Goal: Book appointment/travel/reservation

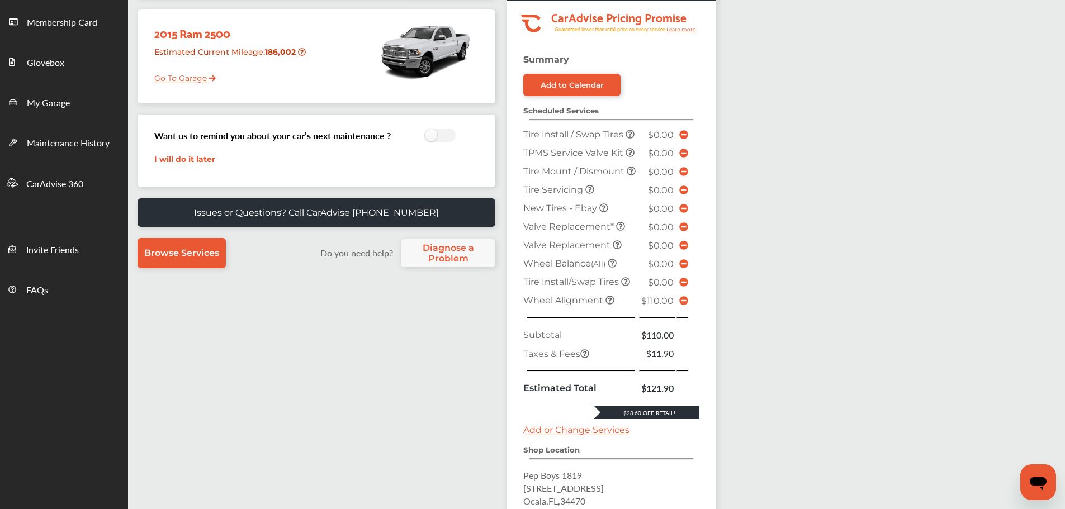
scroll to position [335, 0]
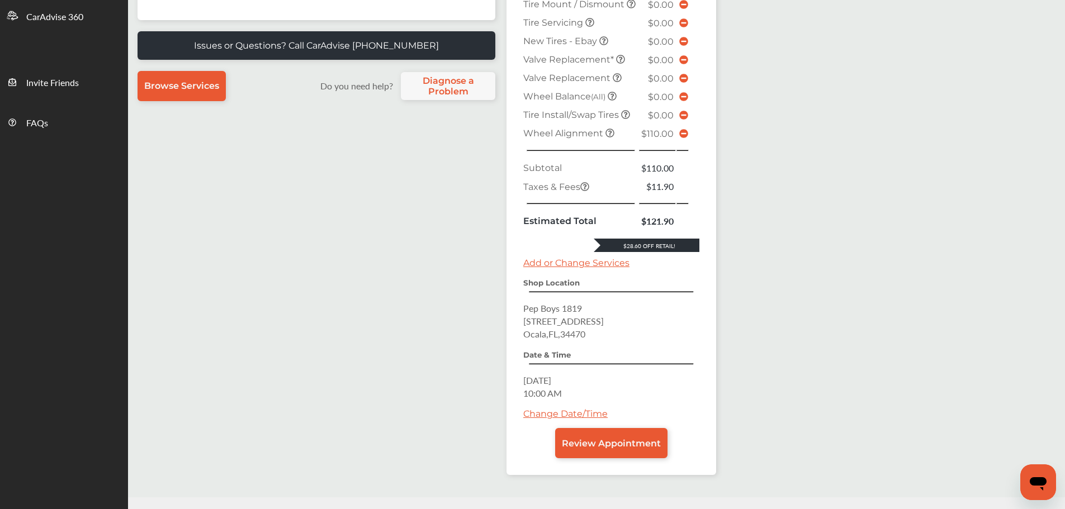
click at [619, 449] on span "Review Appointment" at bounding box center [611, 443] width 99 height 11
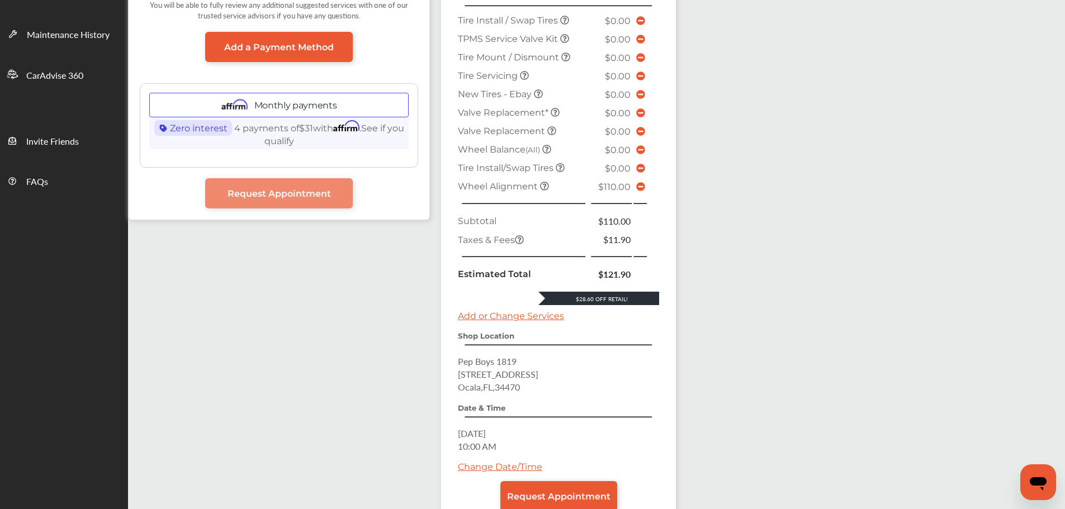
scroll to position [353, 0]
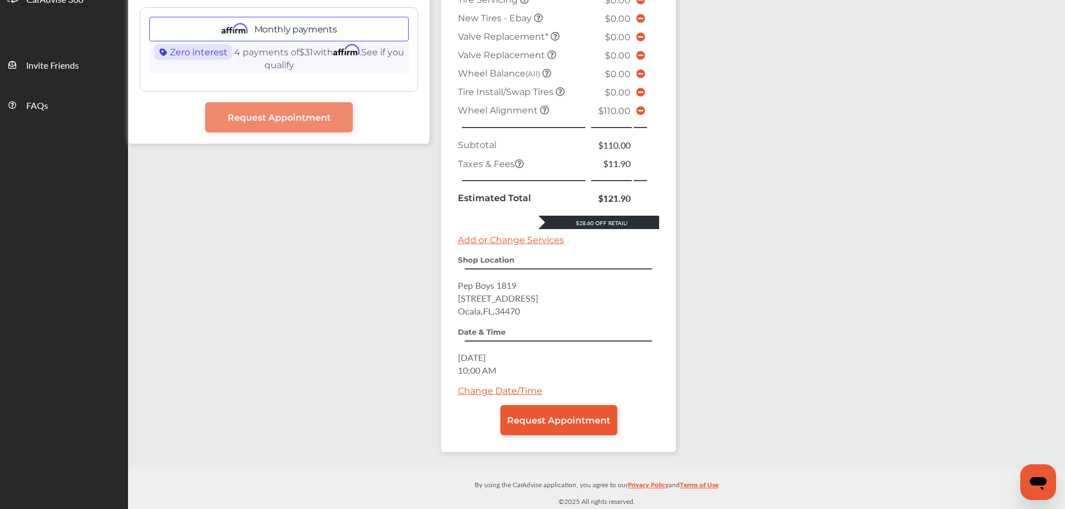
click at [640, 108] on icon at bounding box center [640, 110] width 9 height 9
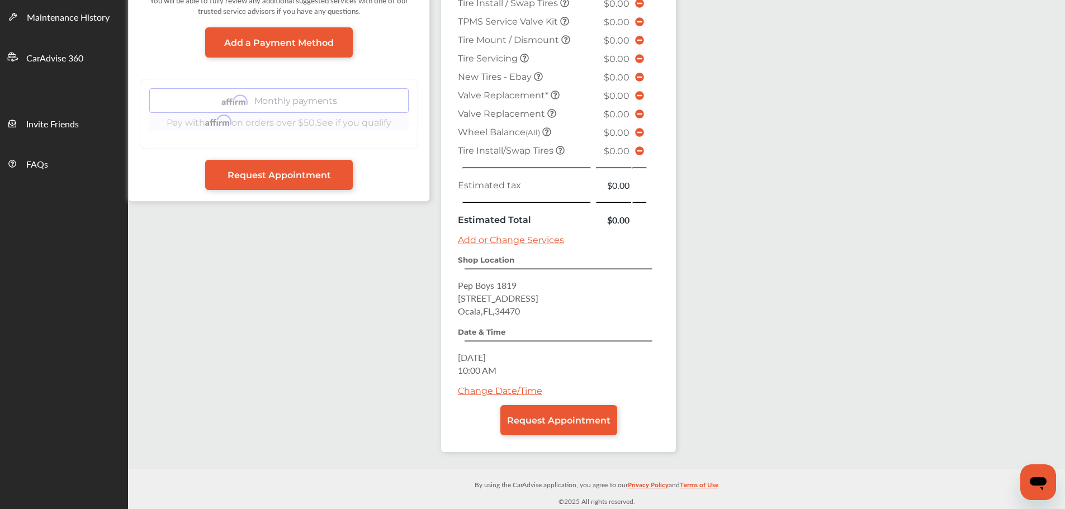
click at [547, 424] on span "Request Appointment" at bounding box center [558, 420] width 103 height 11
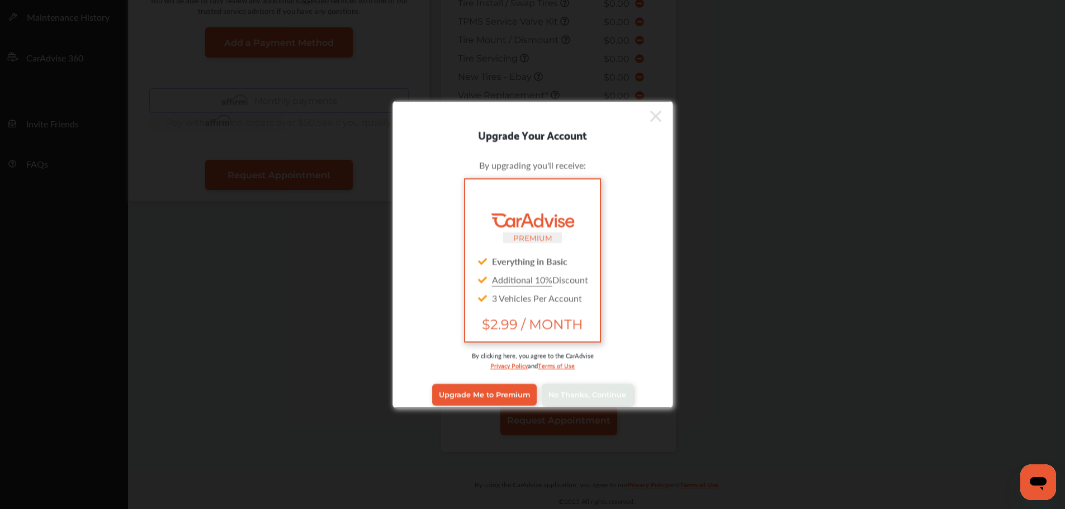
click at [575, 391] on span "No Thanks, Continue" at bounding box center [587, 395] width 78 height 8
